Goal: Information Seeking & Learning: Understand process/instructions

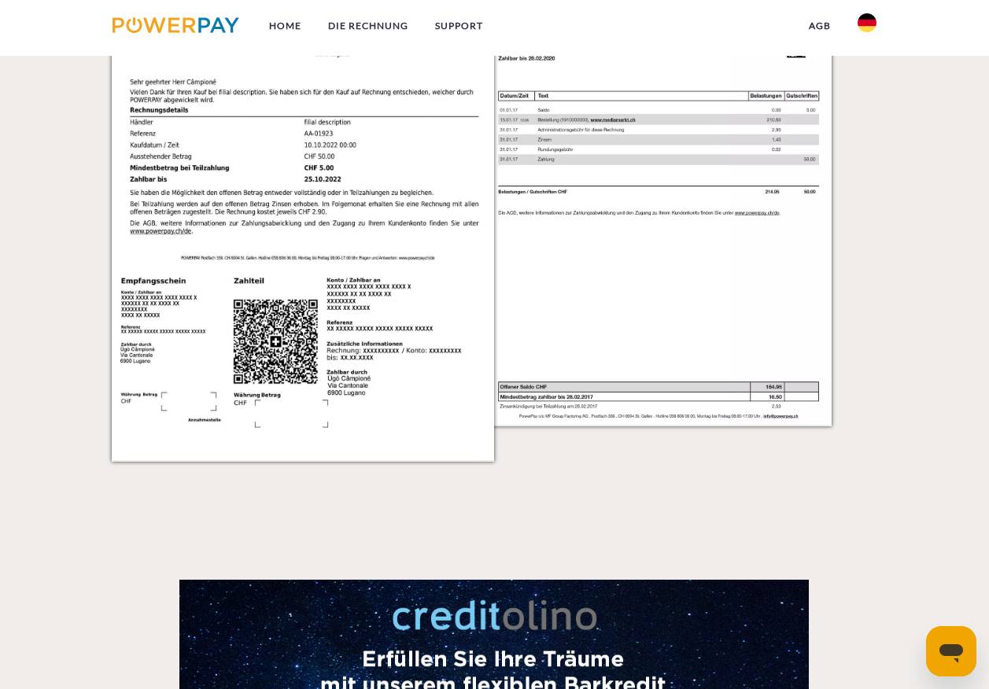
scroll to position [1473, 0]
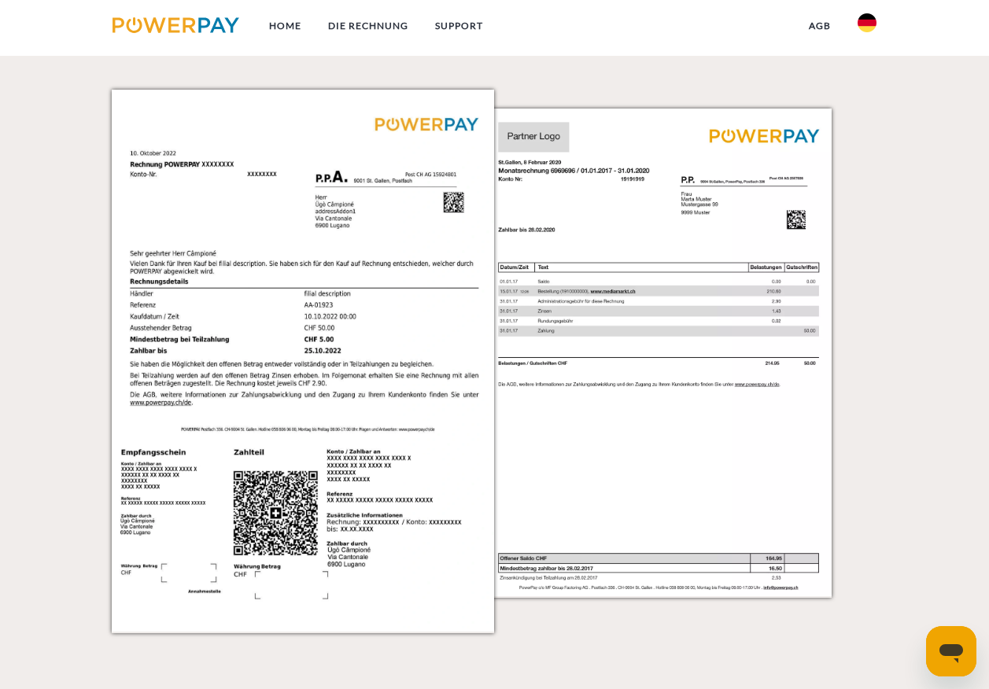
click at [620, 346] on img at bounding box center [677, 361] width 383 height 542
click at [434, 322] on img at bounding box center [303, 361] width 383 height 542
click at [549, 224] on img at bounding box center [677, 361] width 383 height 542
click at [473, 201] on img at bounding box center [303, 361] width 383 height 542
click at [624, 407] on img at bounding box center [677, 361] width 383 height 542
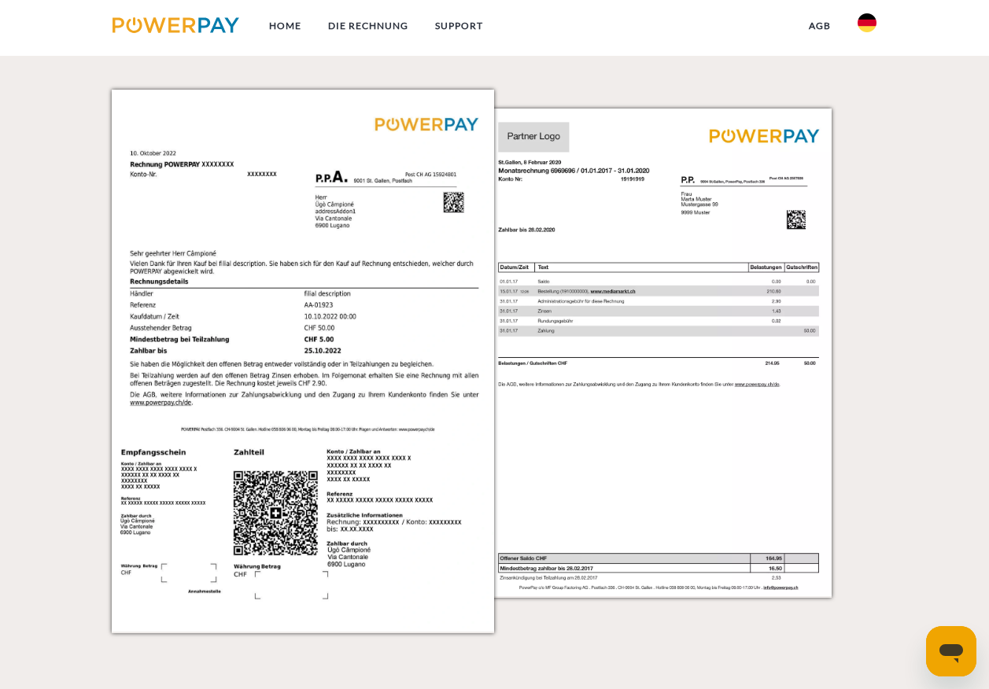
click at [448, 293] on img at bounding box center [303, 361] width 383 height 542
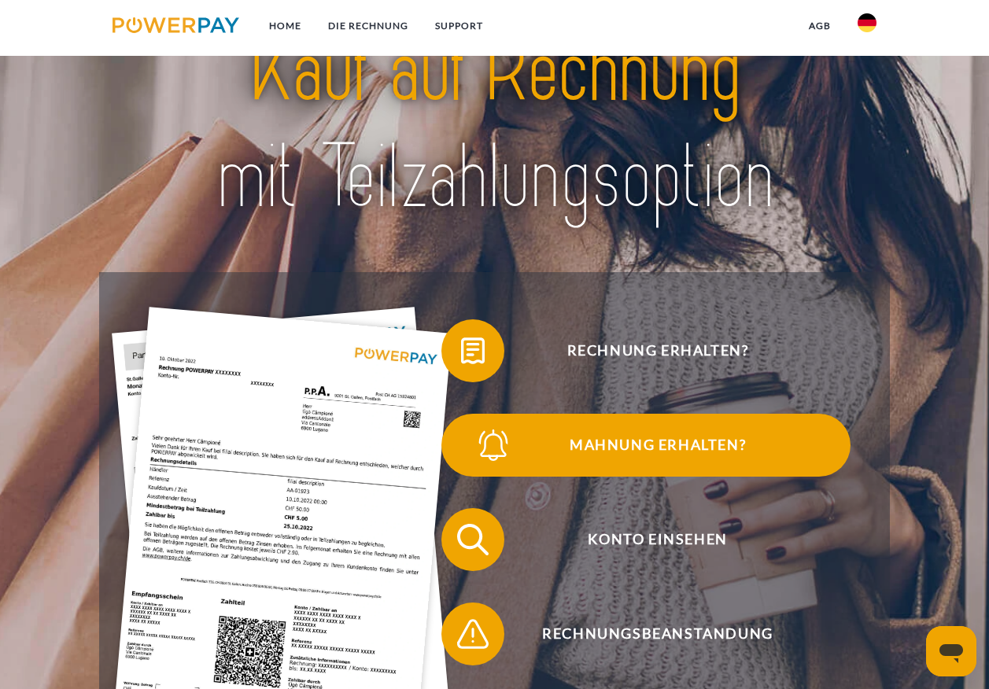
scroll to position [0, 0]
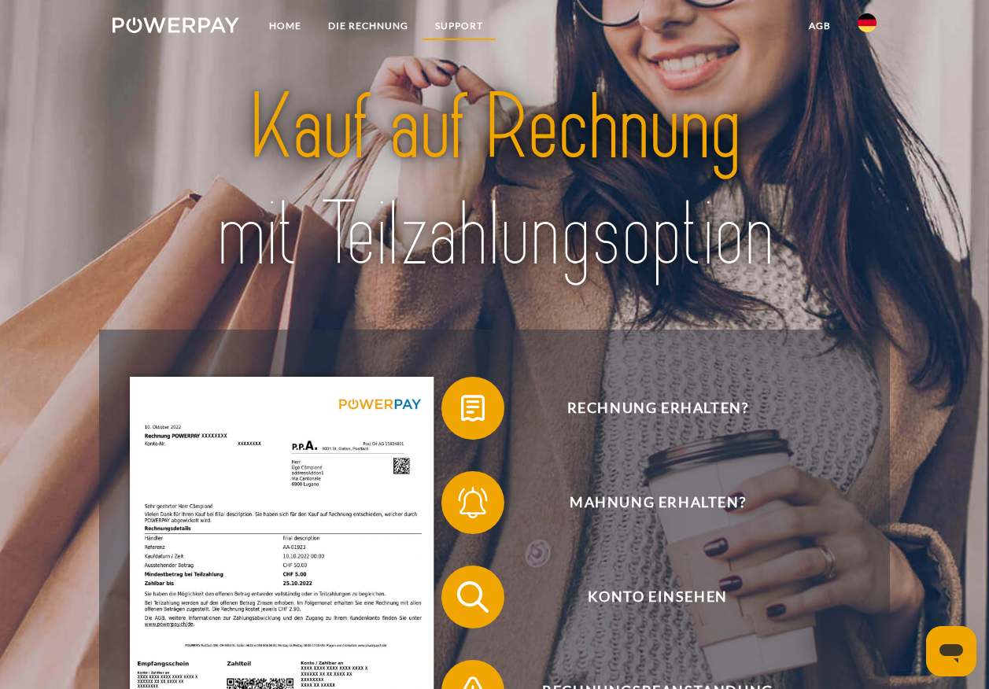
click at [466, 28] on link "SUPPORT" at bounding box center [459, 26] width 75 height 28
click at [815, 19] on link "agb" at bounding box center [819, 26] width 49 height 28
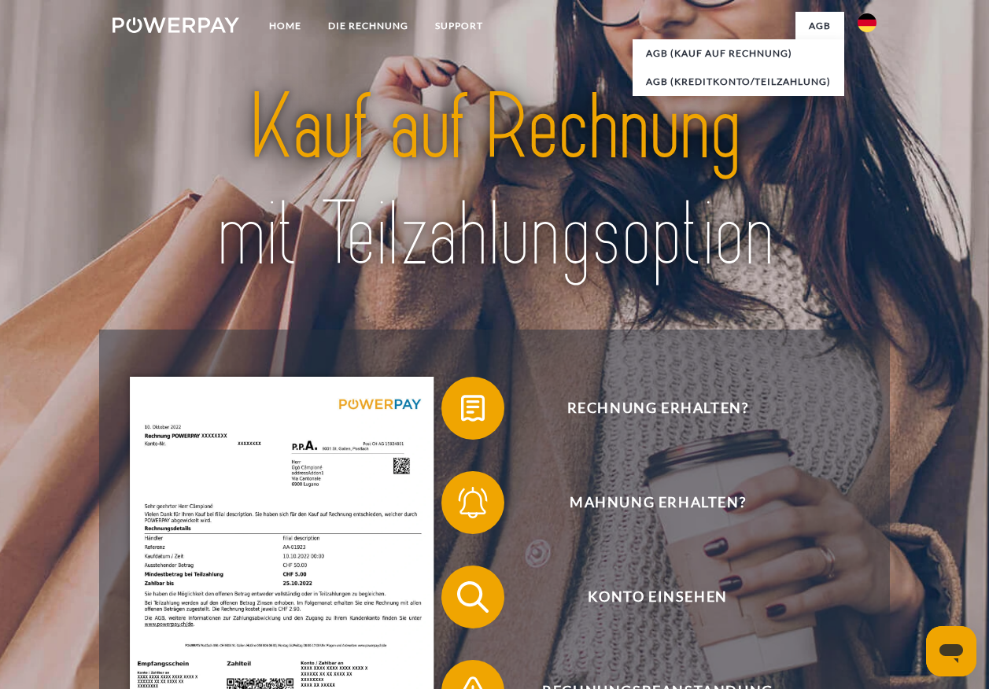
click at [516, 30] on nav "Home DIE RECHNUNG SUPPORT agb" at bounding box center [494, 28] width 989 height 56
click at [704, 50] on link "AGB (Kauf auf Rechnung)" at bounding box center [738, 53] width 212 height 28
